Goal: Use online tool/utility: Use online tool/utility

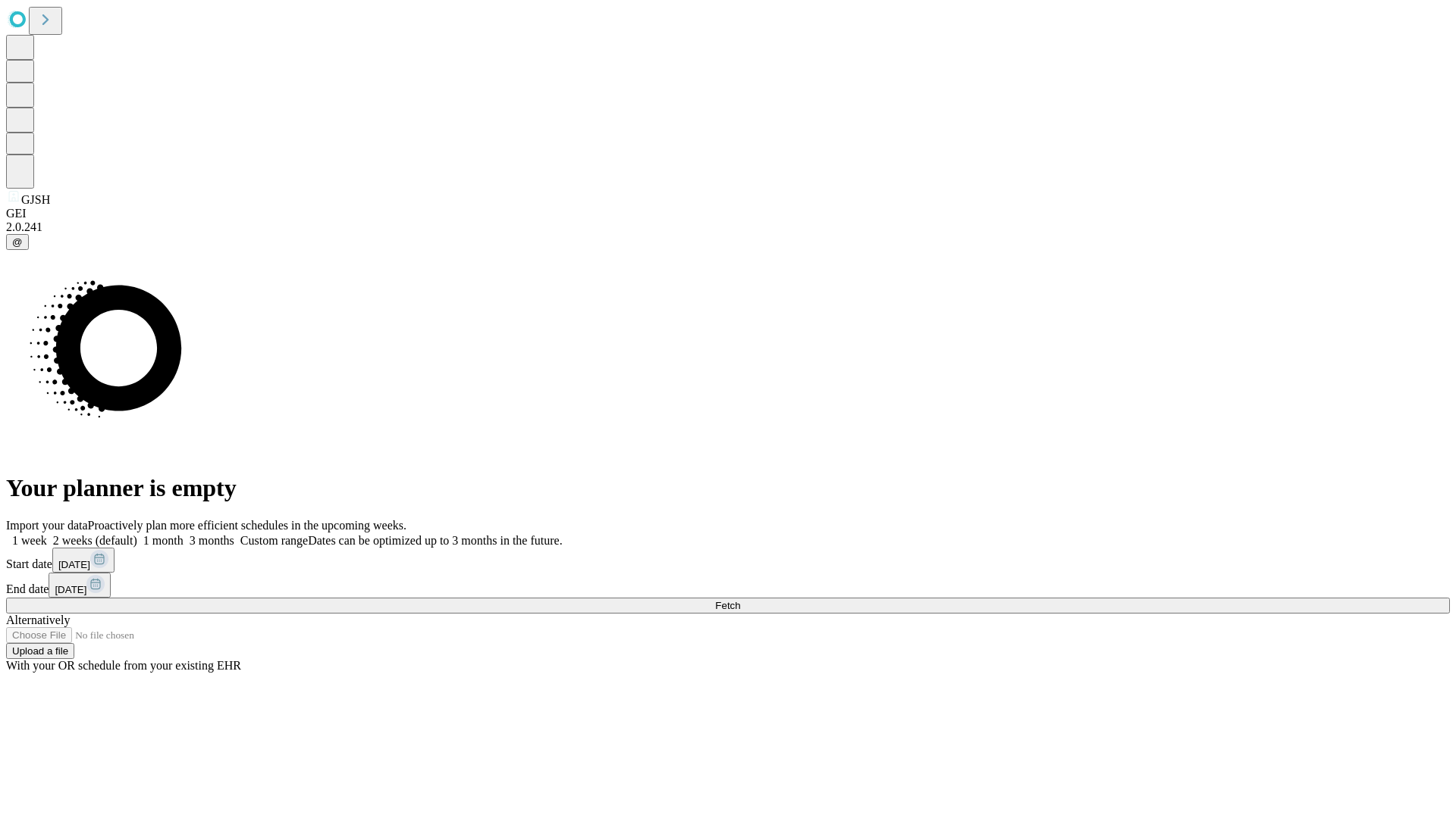
click at [740, 600] on span "Fetch" at bounding box center [727, 605] width 25 height 12
